Goal: Task Accomplishment & Management: Manage account settings

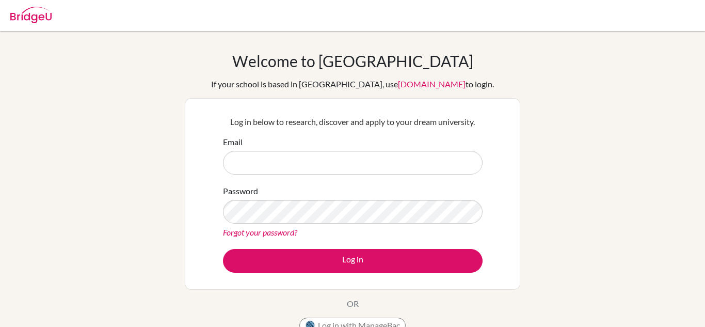
click at [372, 152] on input "Email" at bounding box center [353, 163] width 260 height 24
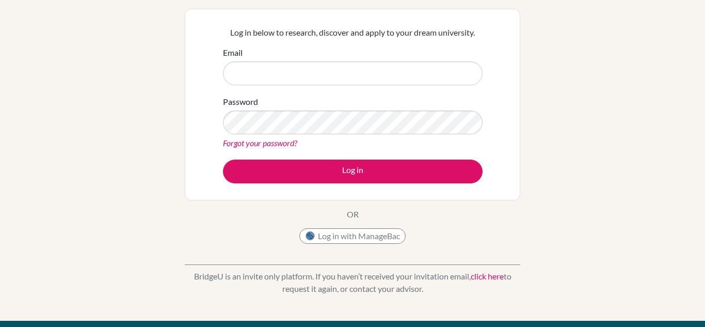
scroll to position [88, 0]
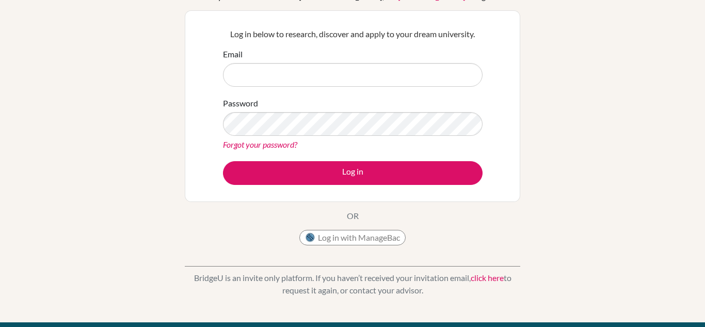
click at [456, 71] on input "Email" at bounding box center [353, 75] width 260 height 24
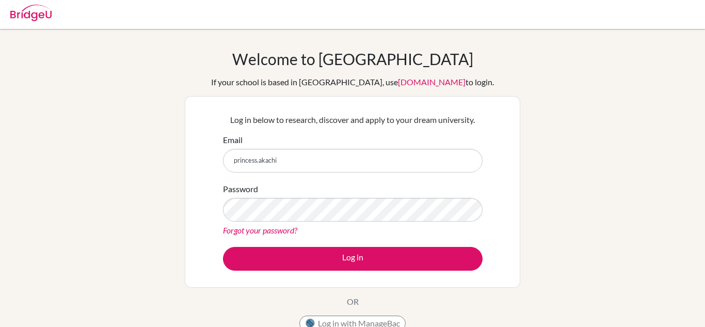
scroll to position [0, 0]
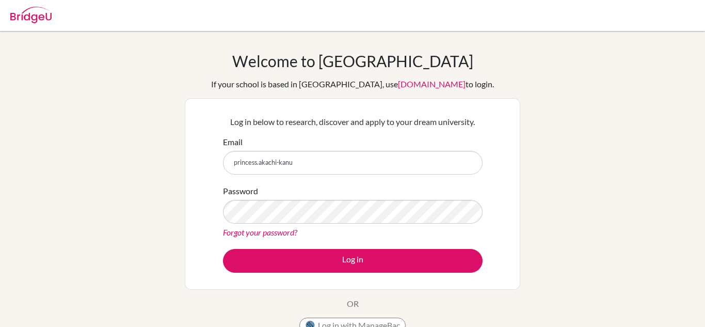
type input "princess.akachi-kanu"
click at [285, 229] on link "Forgot your password?" at bounding box center [260, 232] width 74 height 10
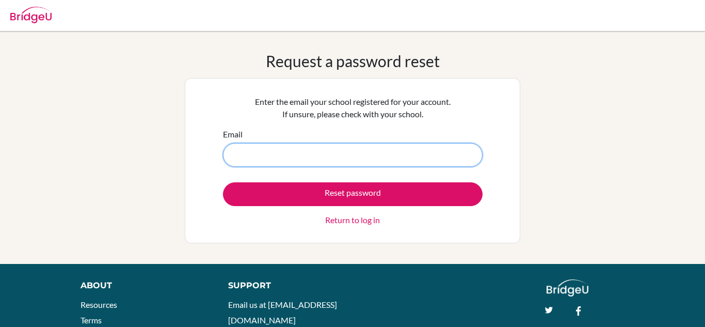
click at [382, 164] on input "Email" at bounding box center [353, 155] width 260 height 24
click at [223, 182] on button "Reset password" at bounding box center [353, 194] width 260 height 24
type input "[EMAIL_ADDRESS][DOMAIN_NAME]"
click at [223, 182] on button "Reset password" at bounding box center [353, 194] width 260 height 24
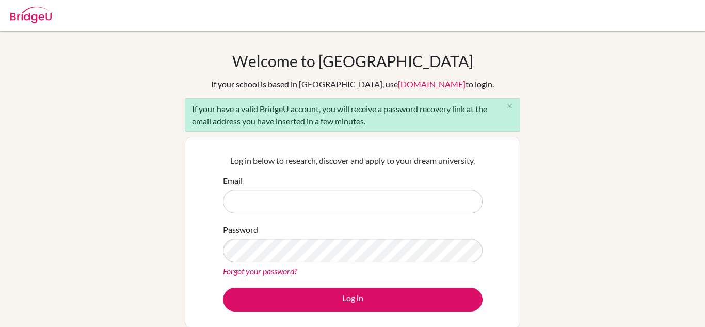
click at [246, 185] on div "Email" at bounding box center [353, 193] width 260 height 39
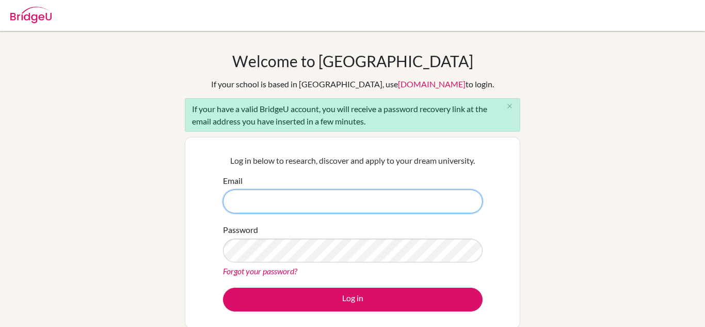
click at [249, 194] on input "Email" at bounding box center [353, 201] width 260 height 24
type input "[EMAIL_ADDRESS][DOMAIN_NAME]"
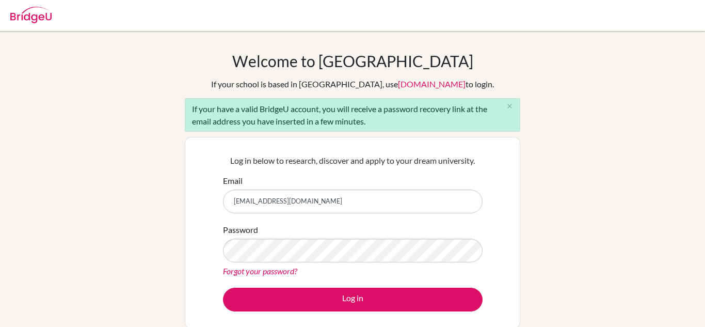
click at [275, 274] on link "Forgot your password?" at bounding box center [260, 271] width 74 height 10
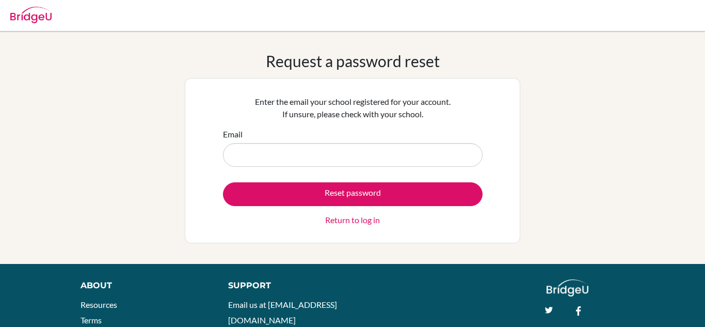
click at [286, 157] on input "Email" at bounding box center [353, 155] width 260 height 24
type input "[EMAIL_ADDRESS][DOMAIN_NAME]"
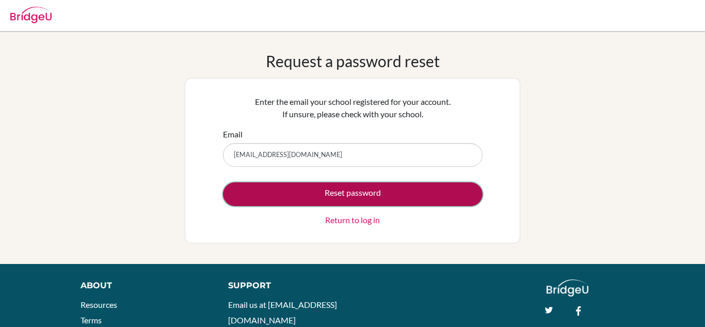
click at [281, 190] on button "Reset password" at bounding box center [353, 194] width 260 height 24
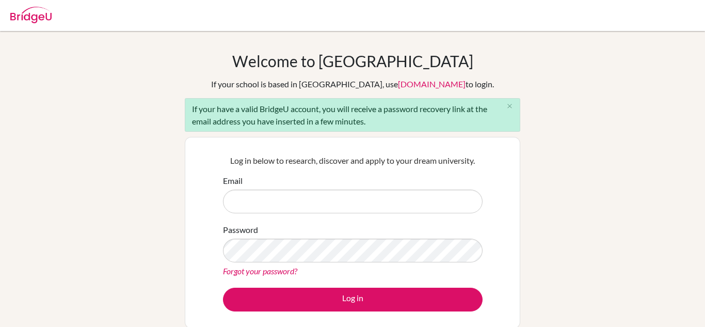
click at [262, 187] on div "Email" at bounding box center [353, 193] width 260 height 39
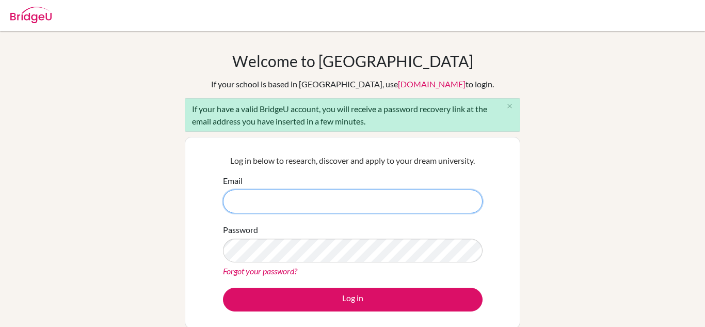
click at [264, 194] on input "Email" at bounding box center [353, 201] width 260 height 24
type input "[EMAIL_ADDRESS][DOMAIN_NAME]"
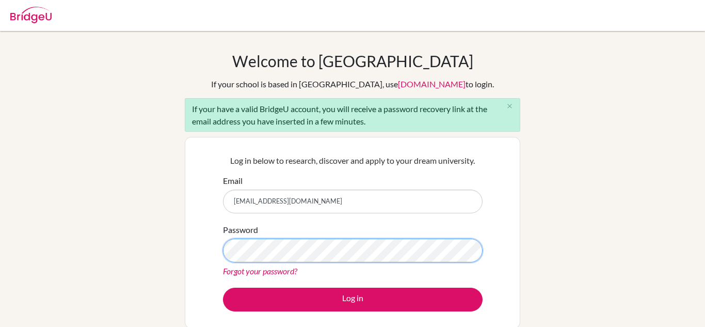
click at [223, 287] on button "Log in" at bounding box center [353, 299] width 260 height 24
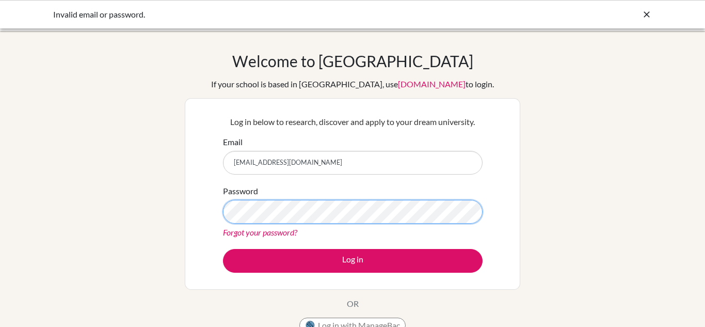
click at [223, 249] on button "Log in" at bounding box center [353, 261] width 260 height 24
type input "princess.akachi-kanu@gmail.com"
click at [223, 249] on button "Log in" at bounding box center [353, 261] width 260 height 24
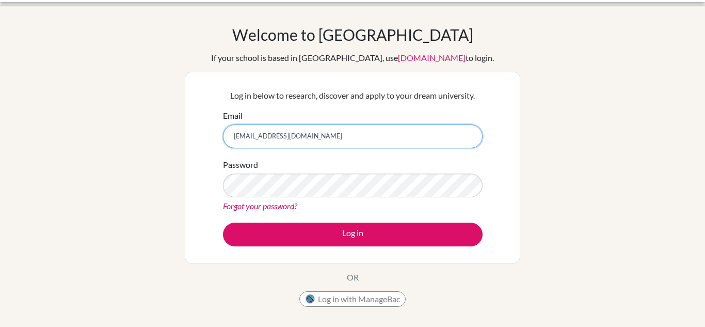
scroll to position [38, 0]
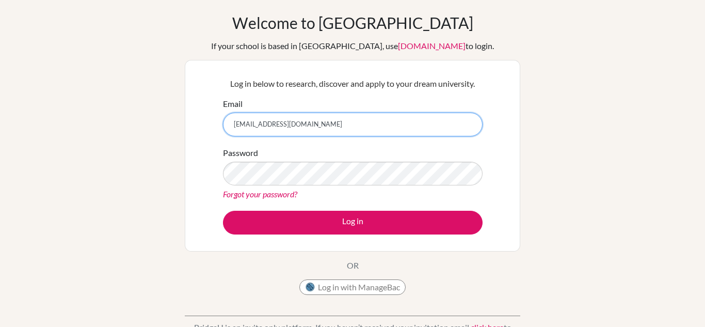
click at [338, 127] on input "princess.akachi-kanu@gmail.com" at bounding box center [353, 125] width 260 height 24
type input "princess.akachi-kanu@ecaspain.com"
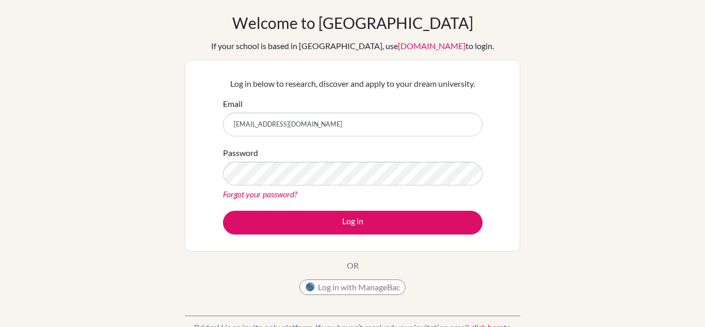
click at [295, 196] on link "Forgot your password?" at bounding box center [260, 194] width 74 height 10
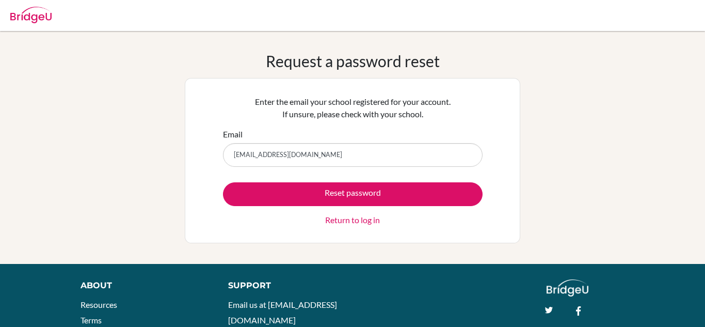
type input "[EMAIL_ADDRESS][DOMAIN_NAME]"
click at [223, 182] on button "Reset password" at bounding box center [353, 194] width 260 height 24
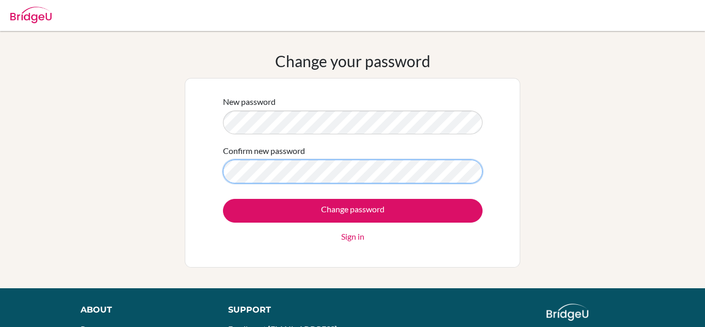
click at [223, 199] on input "Change password" at bounding box center [353, 211] width 260 height 24
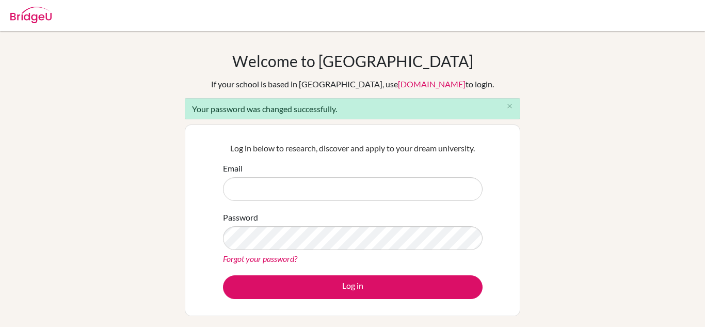
click at [374, 188] on input "Email" at bounding box center [353, 189] width 260 height 24
type input "[EMAIL_ADDRESS][DOMAIN_NAME]"
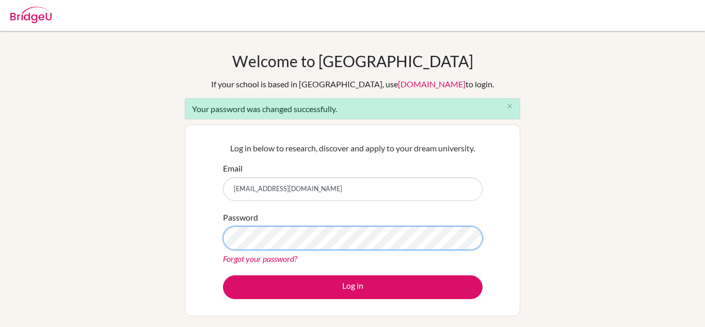
click at [223, 275] on button "Log in" at bounding box center [353, 287] width 260 height 24
